Goal: Find specific page/section: Locate a particular part of the current website

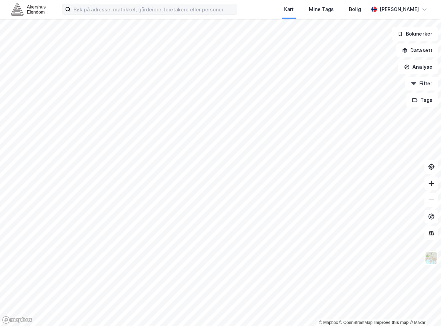
drag, startPoint x: 113, startPoint y: 1, endPoint x: 109, endPoint y: 12, distance: 11.5
click at [113, 2] on div "Kart Mine Tags Bolig [PERSON_NAME]" at bounding box center [220, 9] width 441 height 19
click at [110, 10] on input at bounding box center [154, 9] width 166 height 10
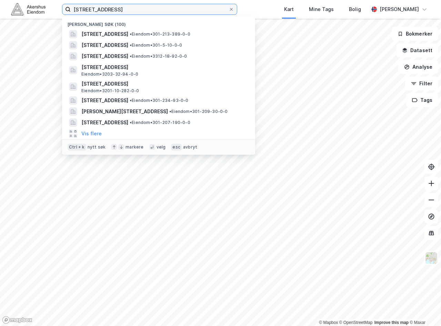
type input "[STREET_ADDRESS]"
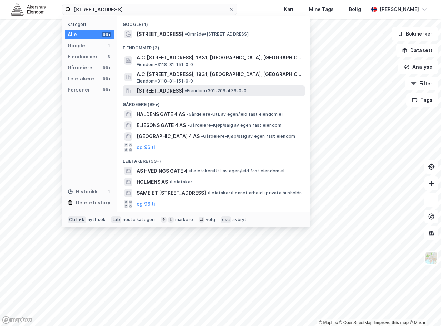
click at [166, 87] on span "[STREET_ADDRESS]" at bounding box center [160, 91] width 47 height 8
